Goal: Navigation & Orientation: Go to known website

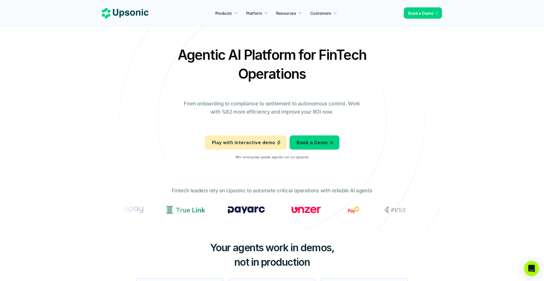
click at [525, 265] on div "Open Intercom Messenger" at bounding box center [531, 268] width 15 height 15
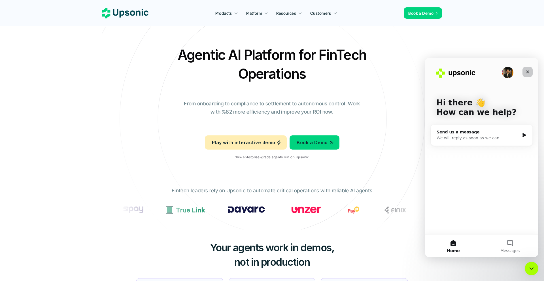
click at [526, 70] on icon "Close" at bounding box center [527, 72] width 5 height 5
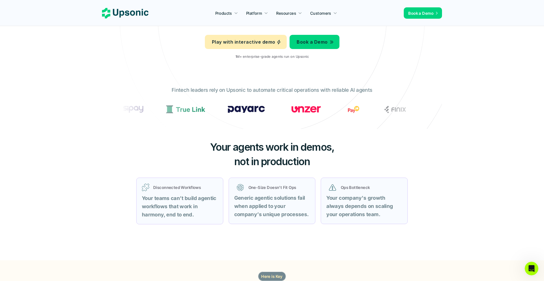
scroll to position [101, 0]
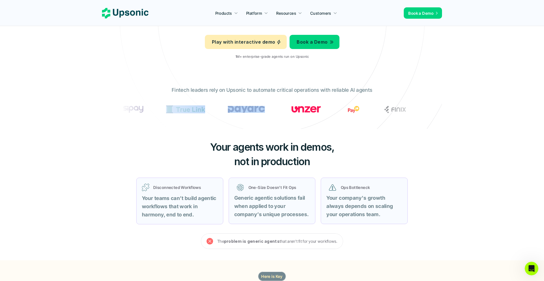
drag, startPoint x: 360, startPoint y: 110, endPoint x: 252, endPoint y: 110, distance: 107.6
click at [252, 110] on section at bounding box center [271, 109] width 303 height 12
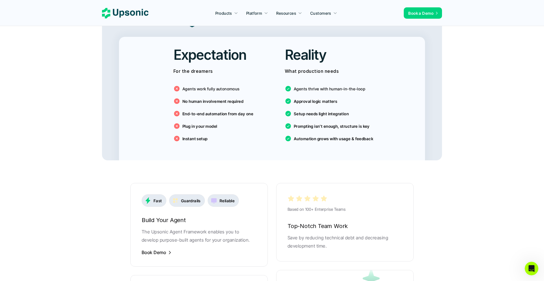
scroll to position [963, 0]
